Goal: Find specific page/section: Find specific page/section

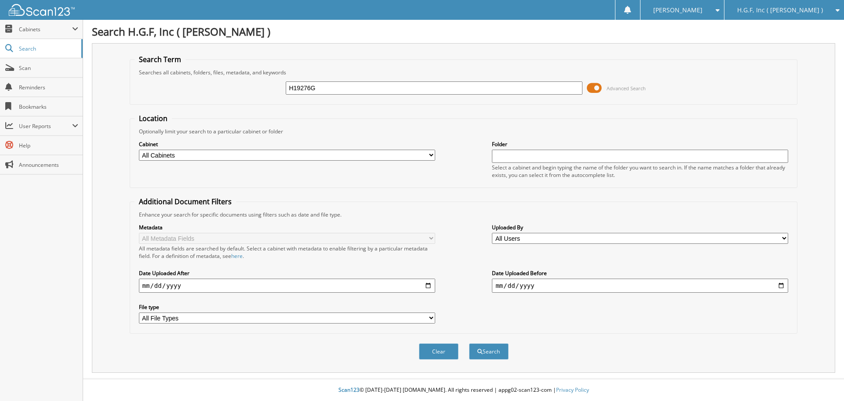
type input "H19276G"
click at [469, 343] on button "Search" at bounding box center [489, 351] width 40 height 16
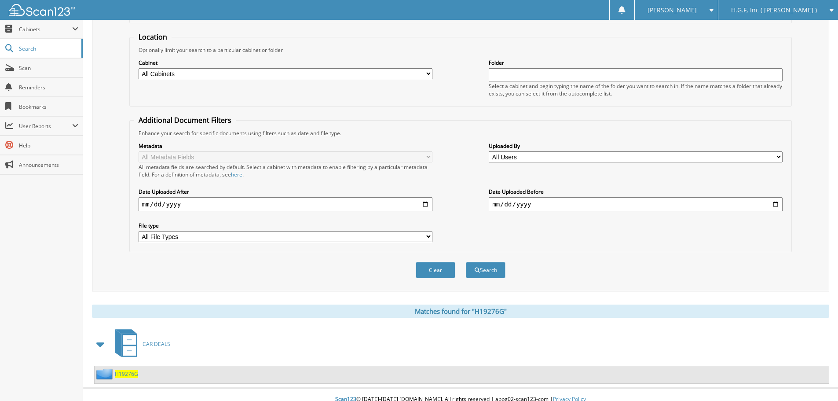
scroll to position [91, 0]
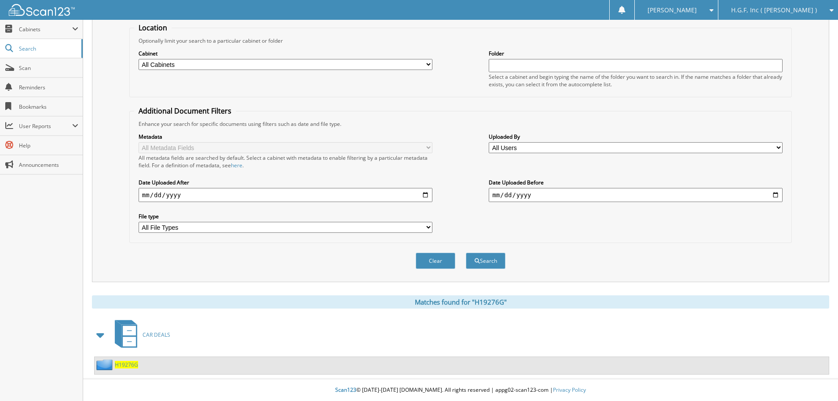
click at [127, 364] on span "H19276G" at bounding box center [126, 364] width 23 height 7
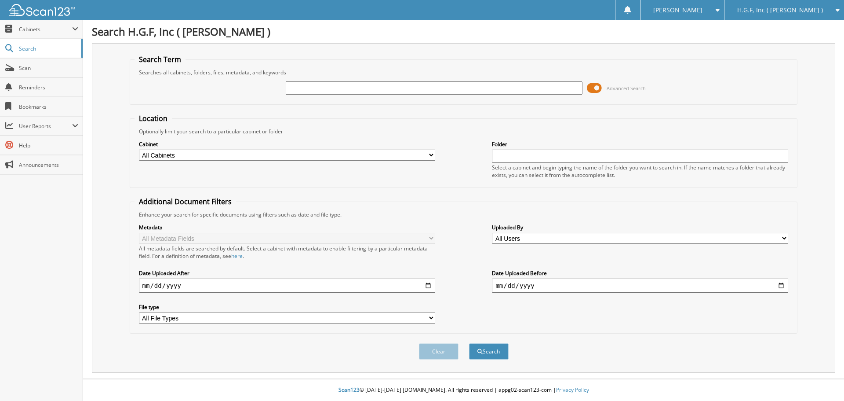
click at [405, 93] on input "text" at bounding box center [434, 87] width 296 height 13
type input "H18968Z"
click at [469, 343] on button "Search" at bounding box center [489, 351] width 40 height 16
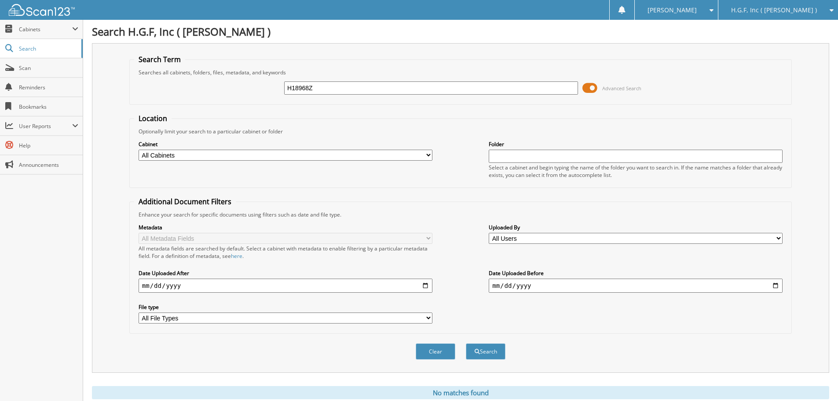
click at [378, 85] on input "H18968Z" at bounding box center [431, 87] width 294 height 13
type input "H18968A"
click at [466, 343] on button "Search" at bounding box center [486, 351] width 40 height 16
